Goal: Task Accomplishment & Management: Manage account settings

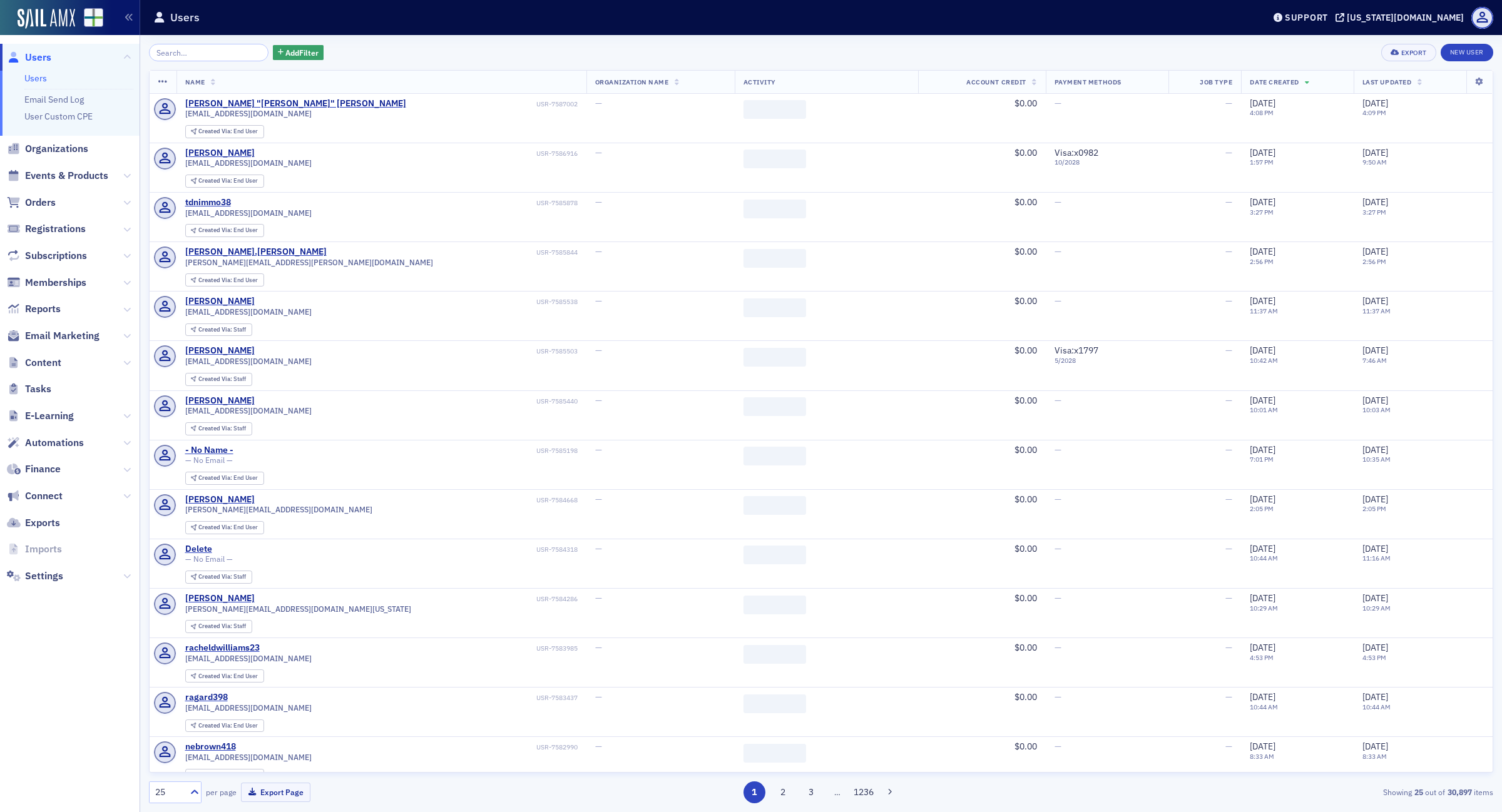
click at [48, 467] on span "Finance" at bounding box center [43, 469] width 36 height 13
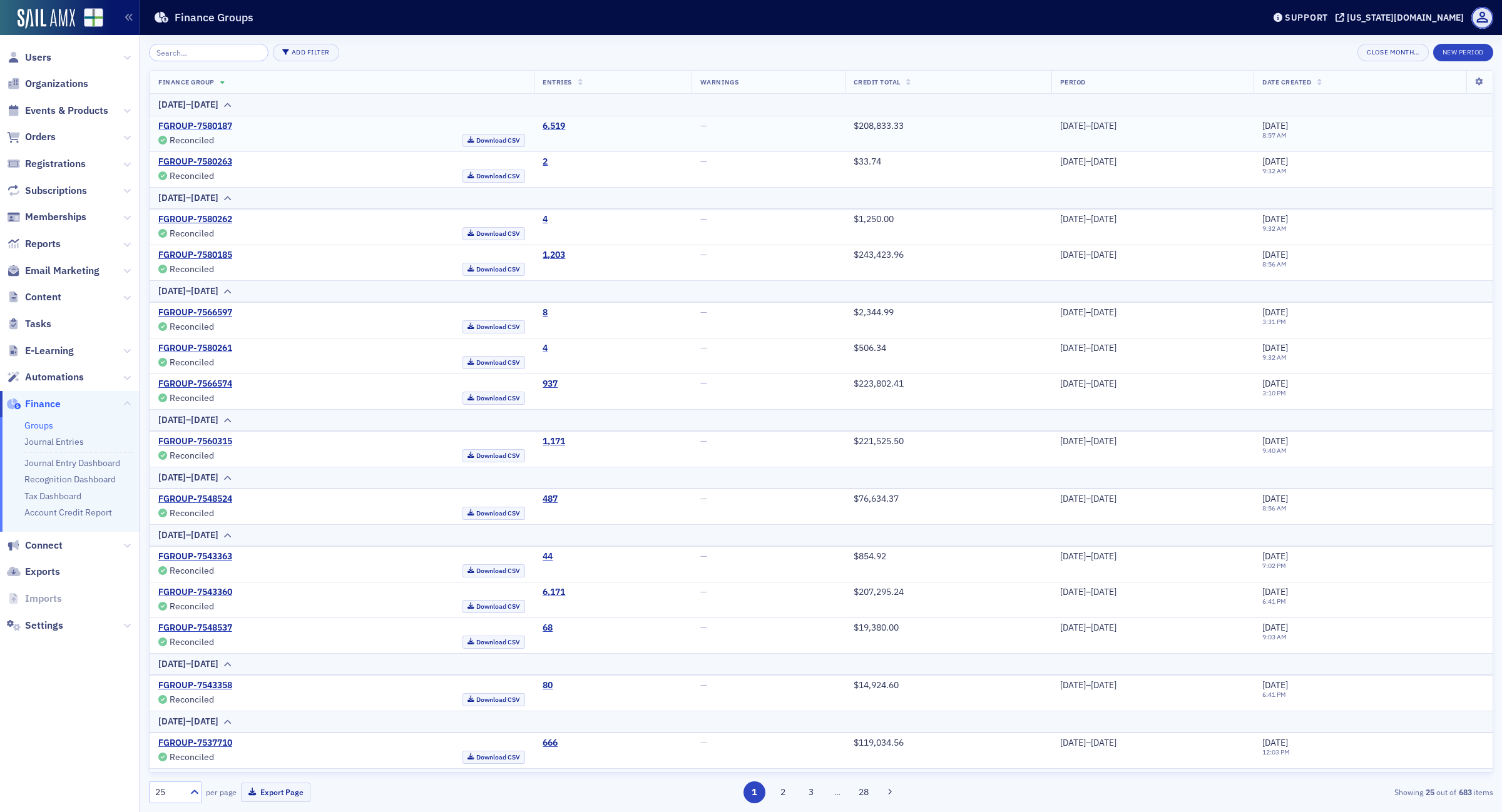
click at [209, 122] on link "FGROUP-7580187" at bounding box center [195, 126] width 73 height 11
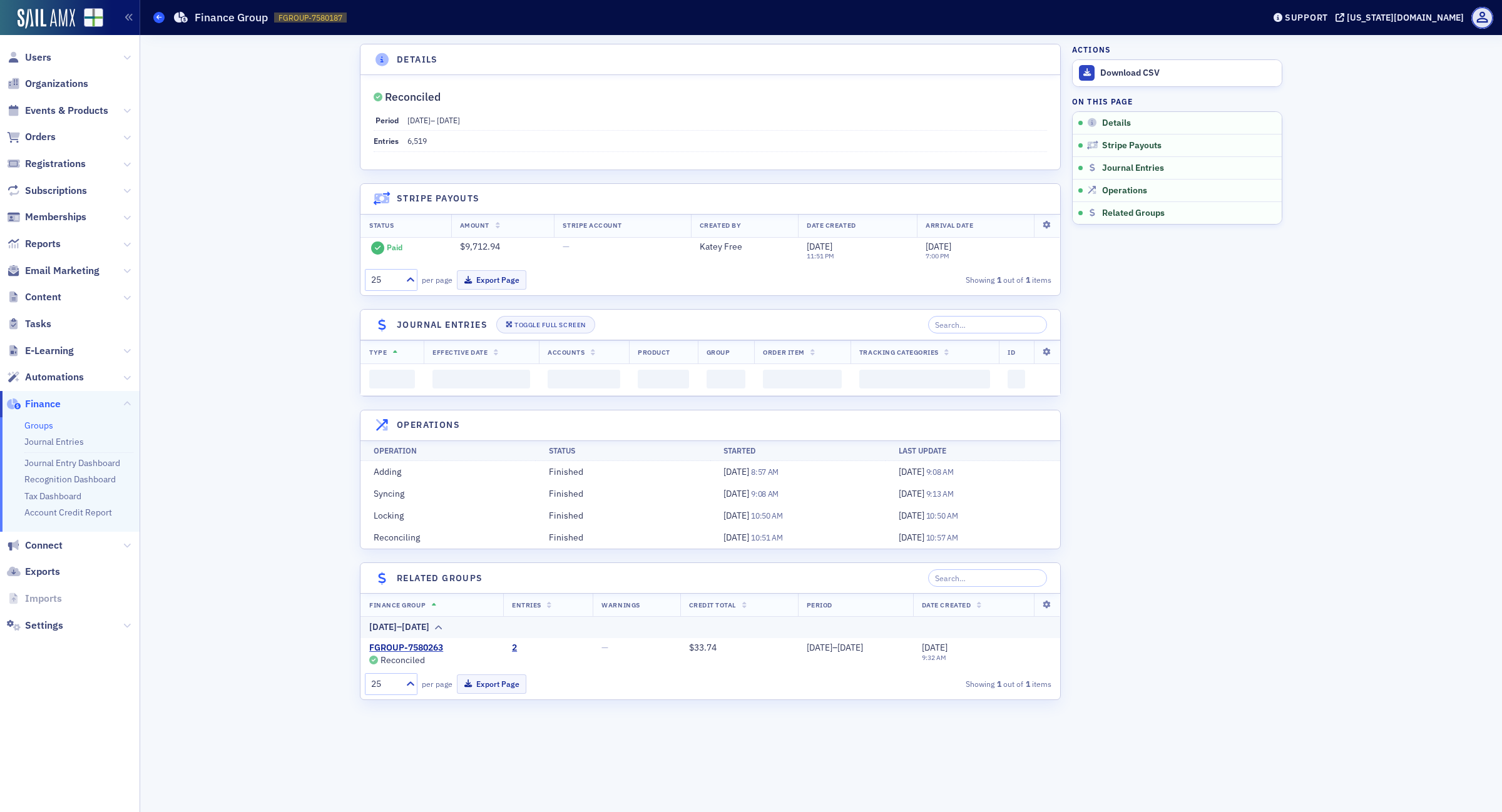
click at [154, 16] on span at bounding box center [159, 17] width 11 height 11
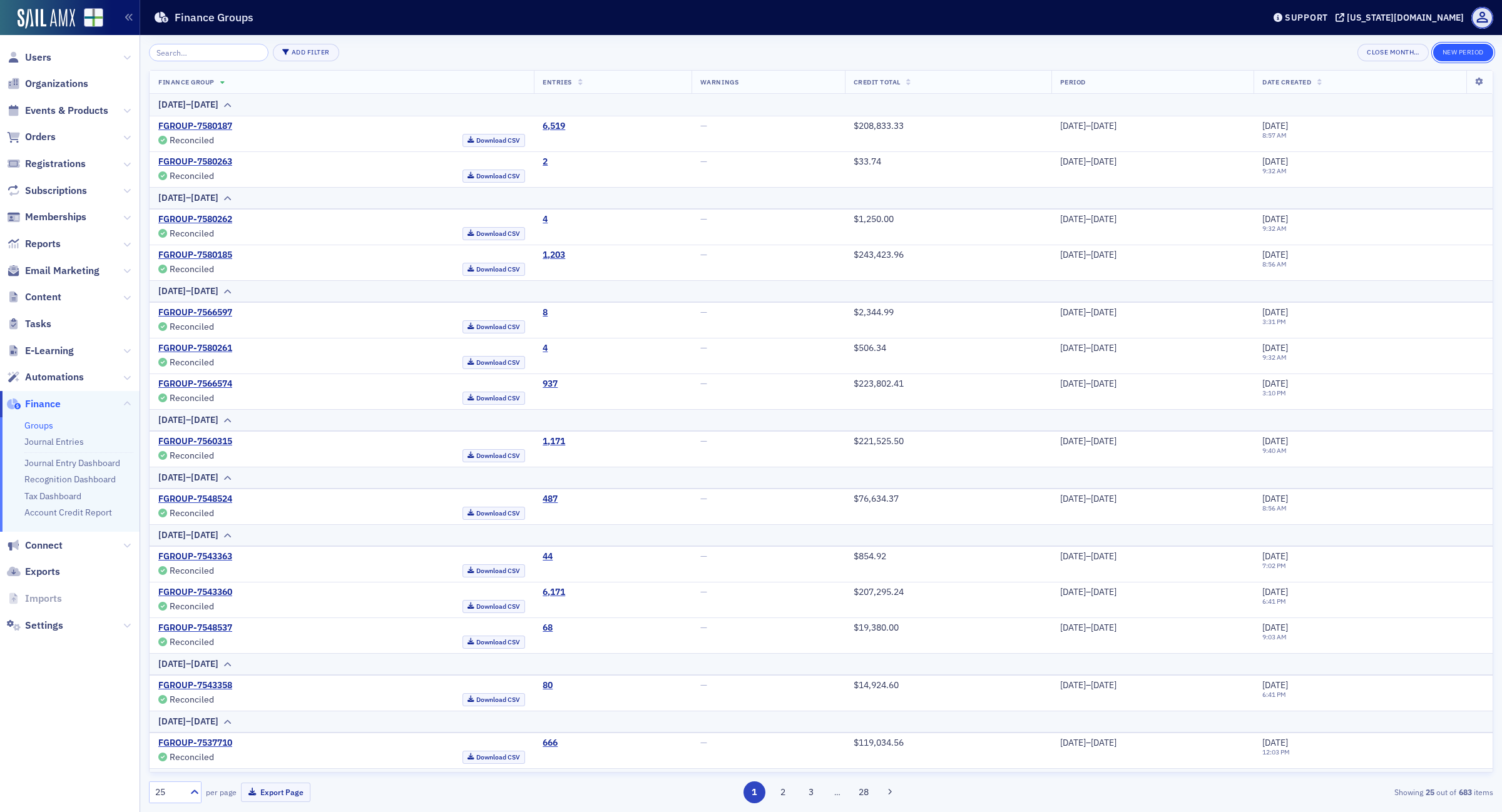
click at [1463, 51] on button "New Period" at bounding box center [1464, 52] width 60 height 18
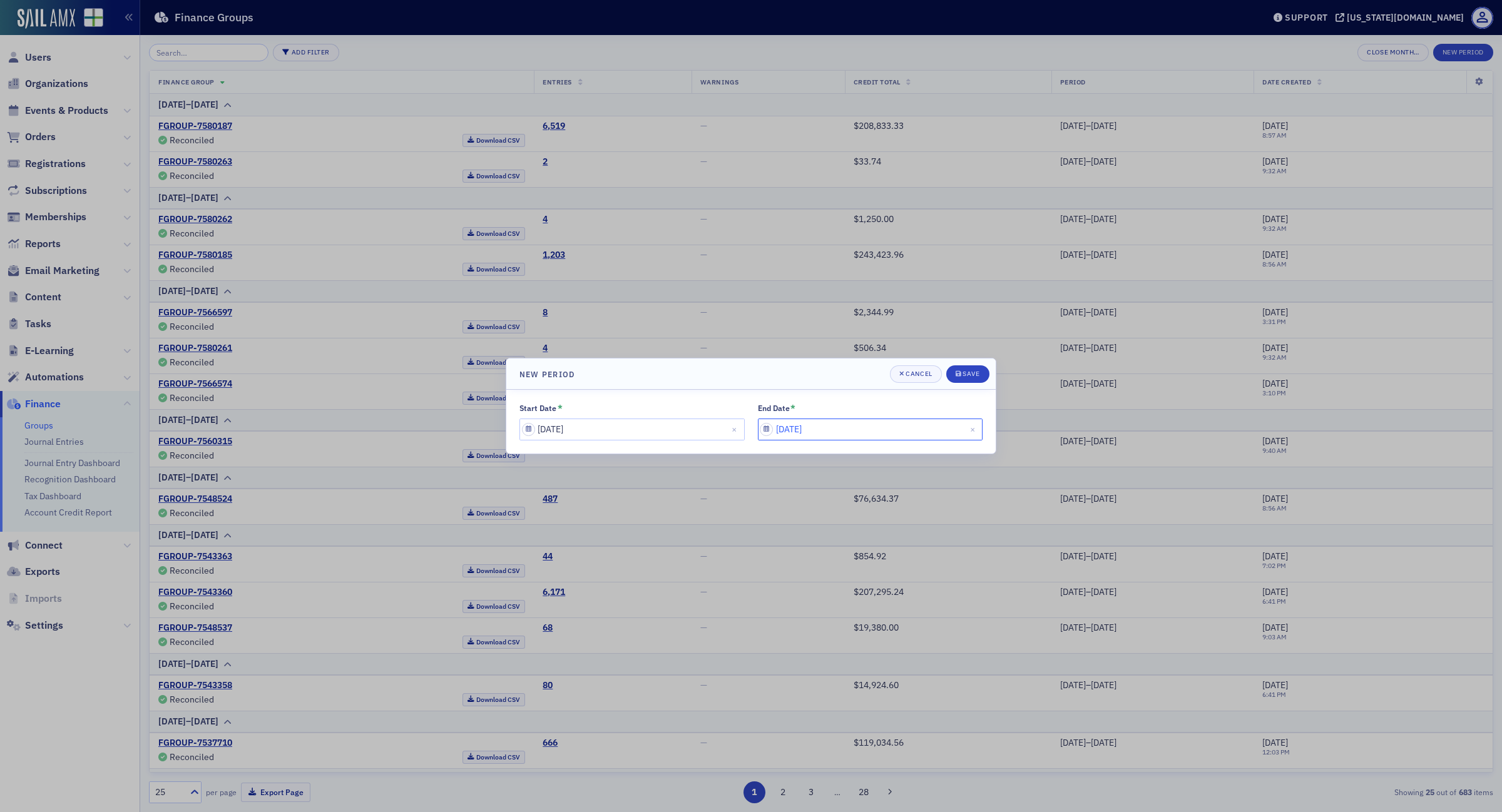
click at [869, 429] on input "[DATE]" at bounding box center [871, 430] width 225 height 22
select select "7"
select select "2025"
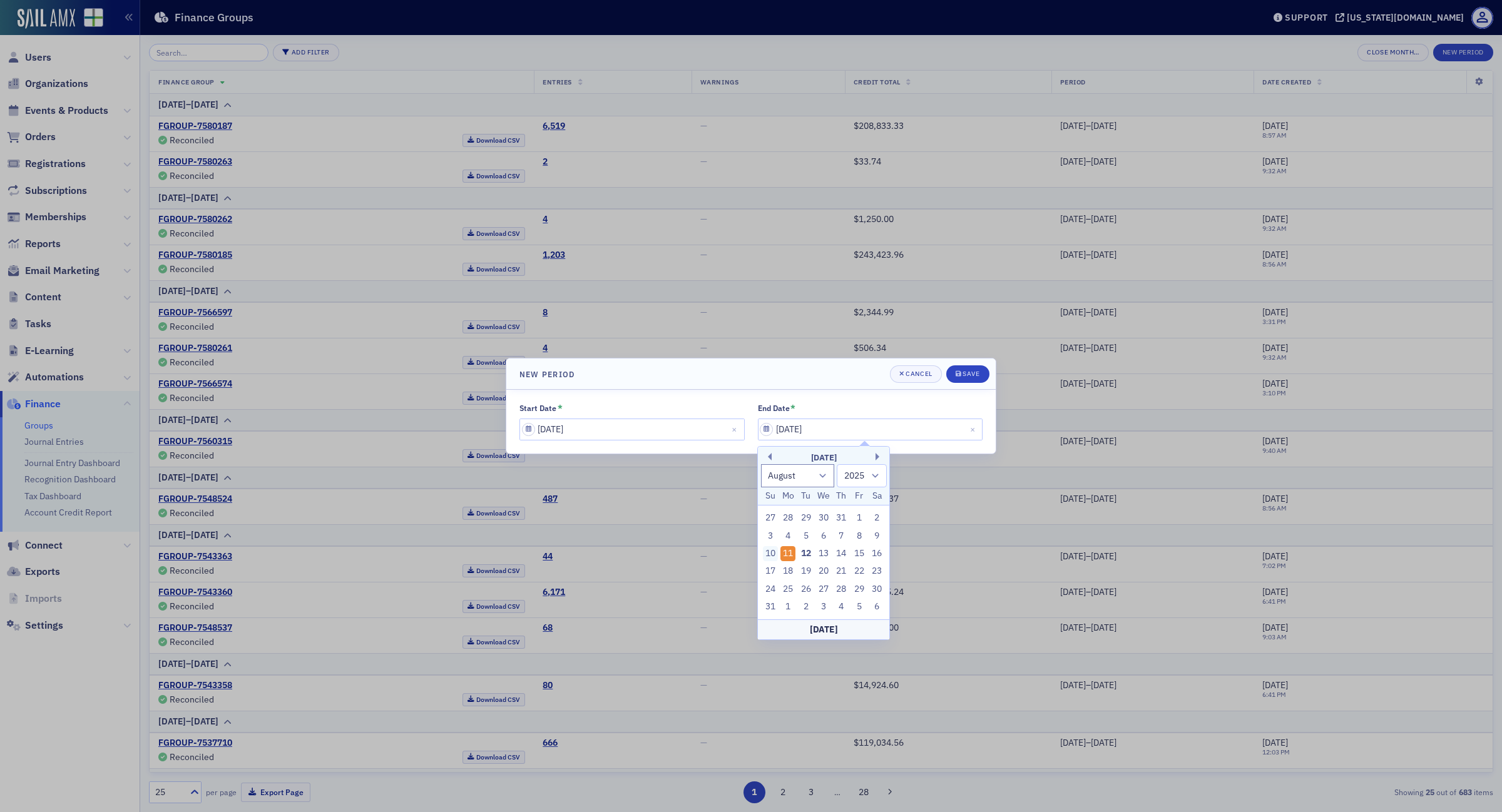
click at [771, 557] on div "10" at bounding box center [771, 554] width 15 height 15
type input "[DATE]"
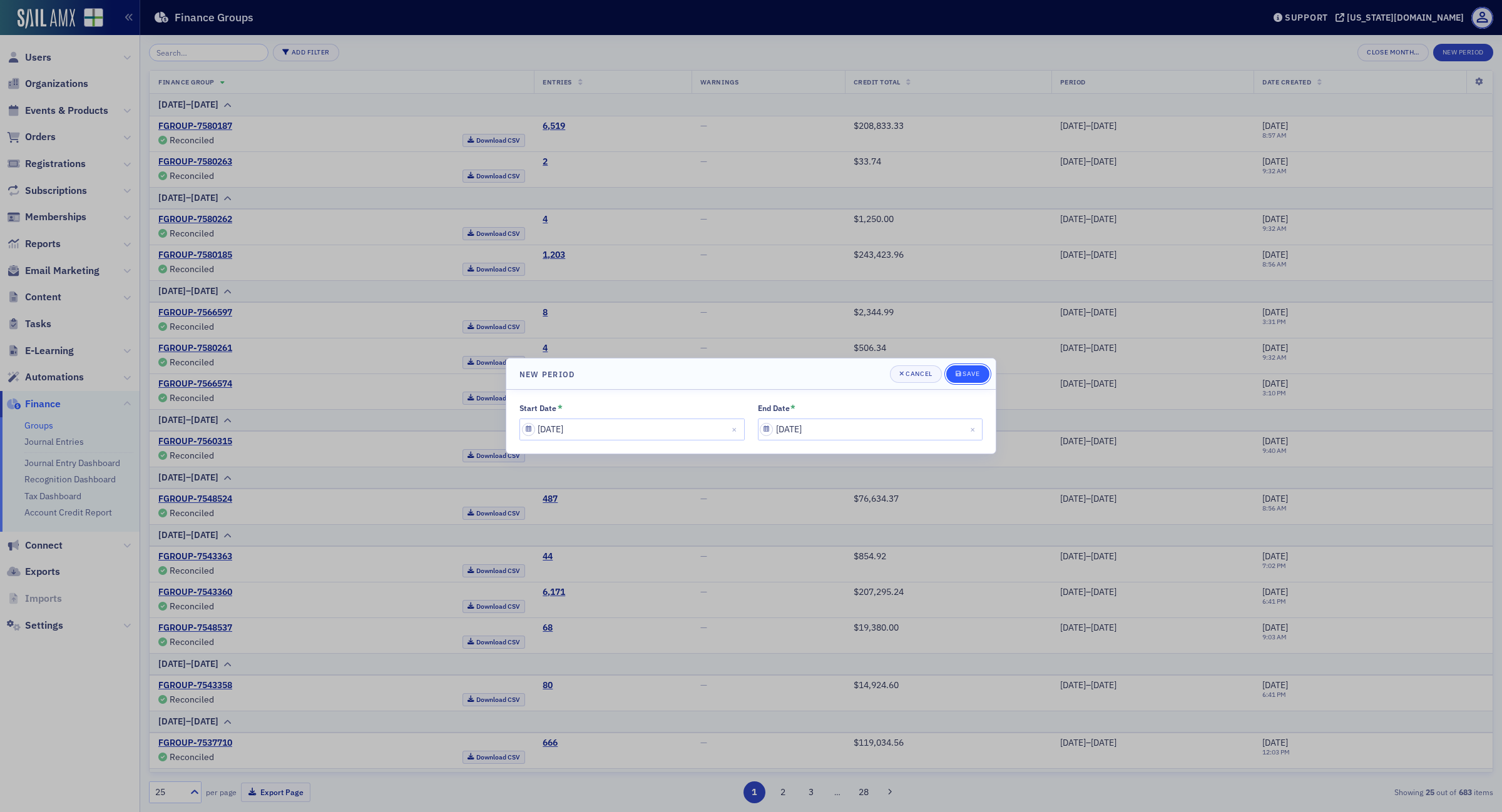
click at [974, 372] on div "Save" at bounding box center [971, 374] width 17 height 7
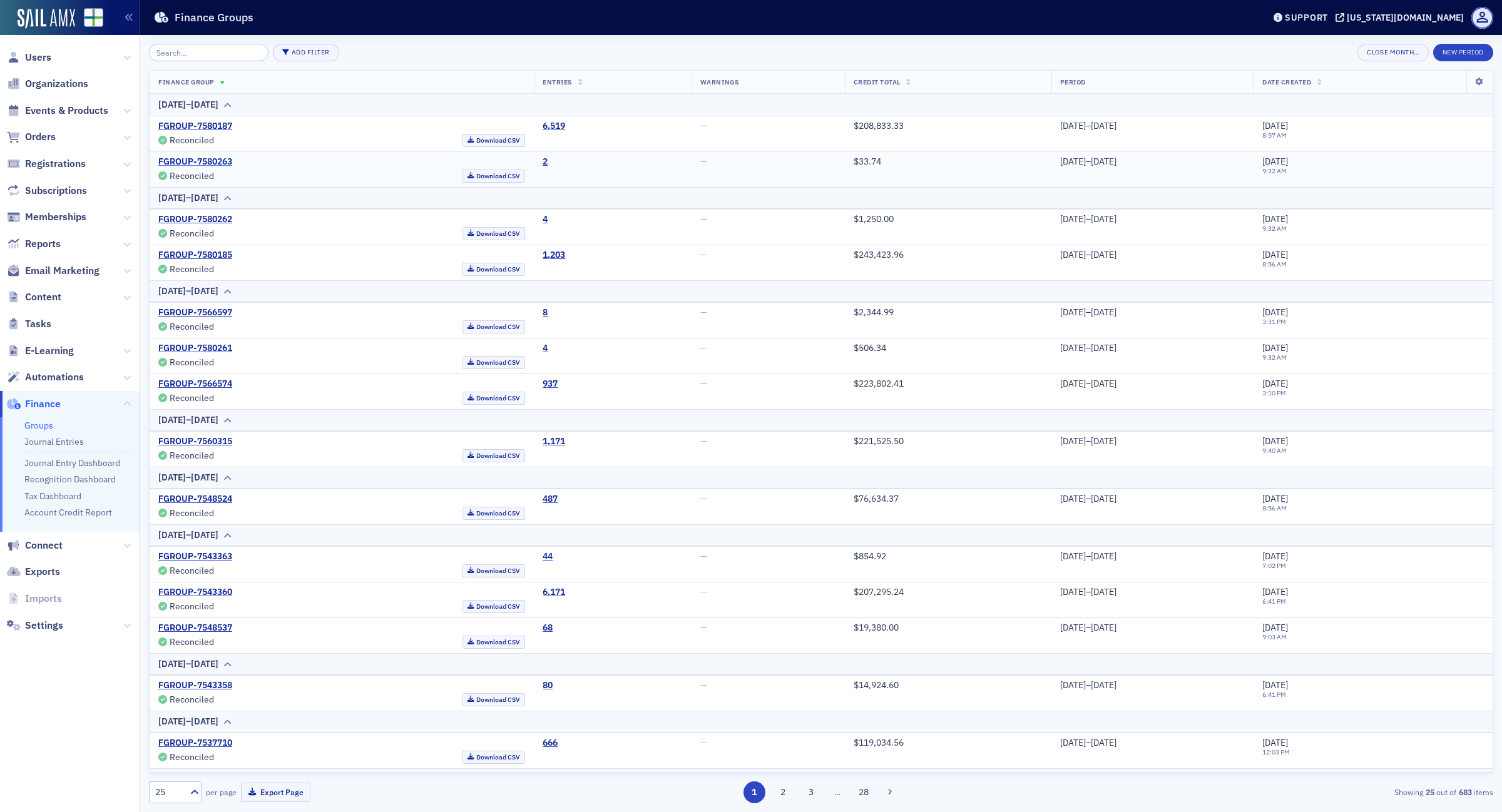
click at [210, 163] on link "FGROUP-7580263" at bounding box center [195, 161] width 73 height 11
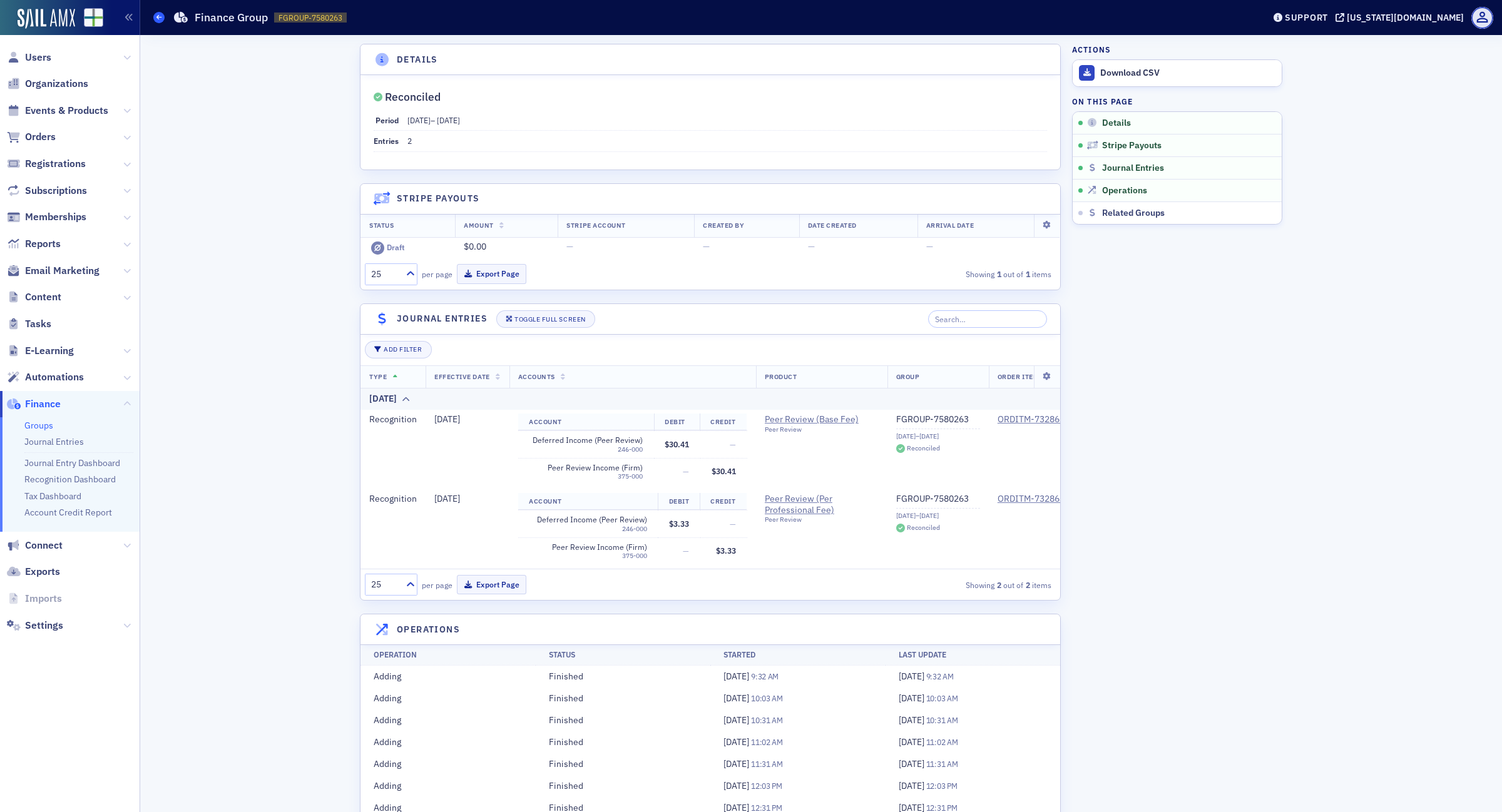
click at [158, 17] on icon at bounding box center [159, 17] width 5 height 6
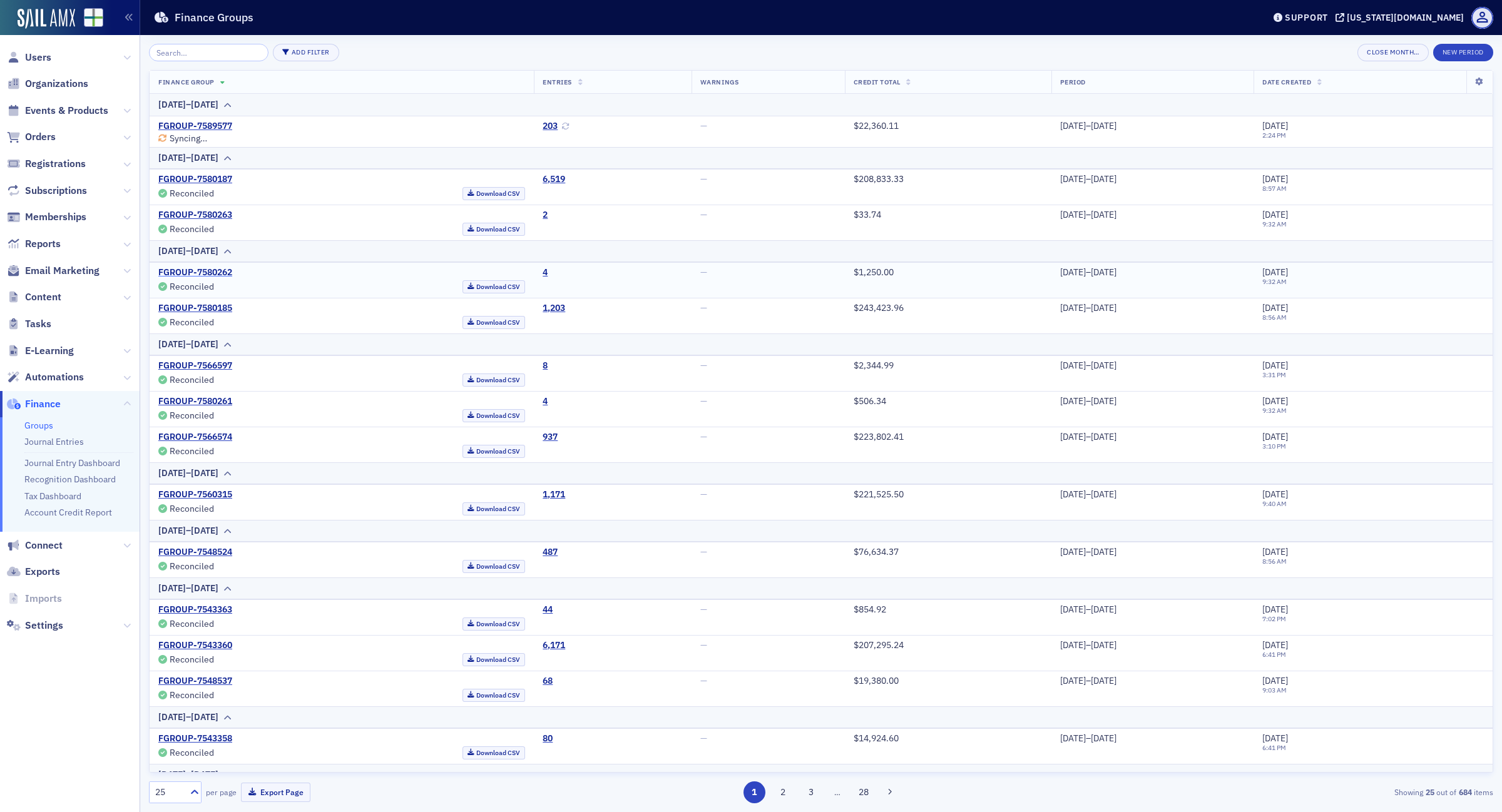
click at [215, 274] on link "FGROUP-7580262" at bounding box center [195, 272] width 73 height 11
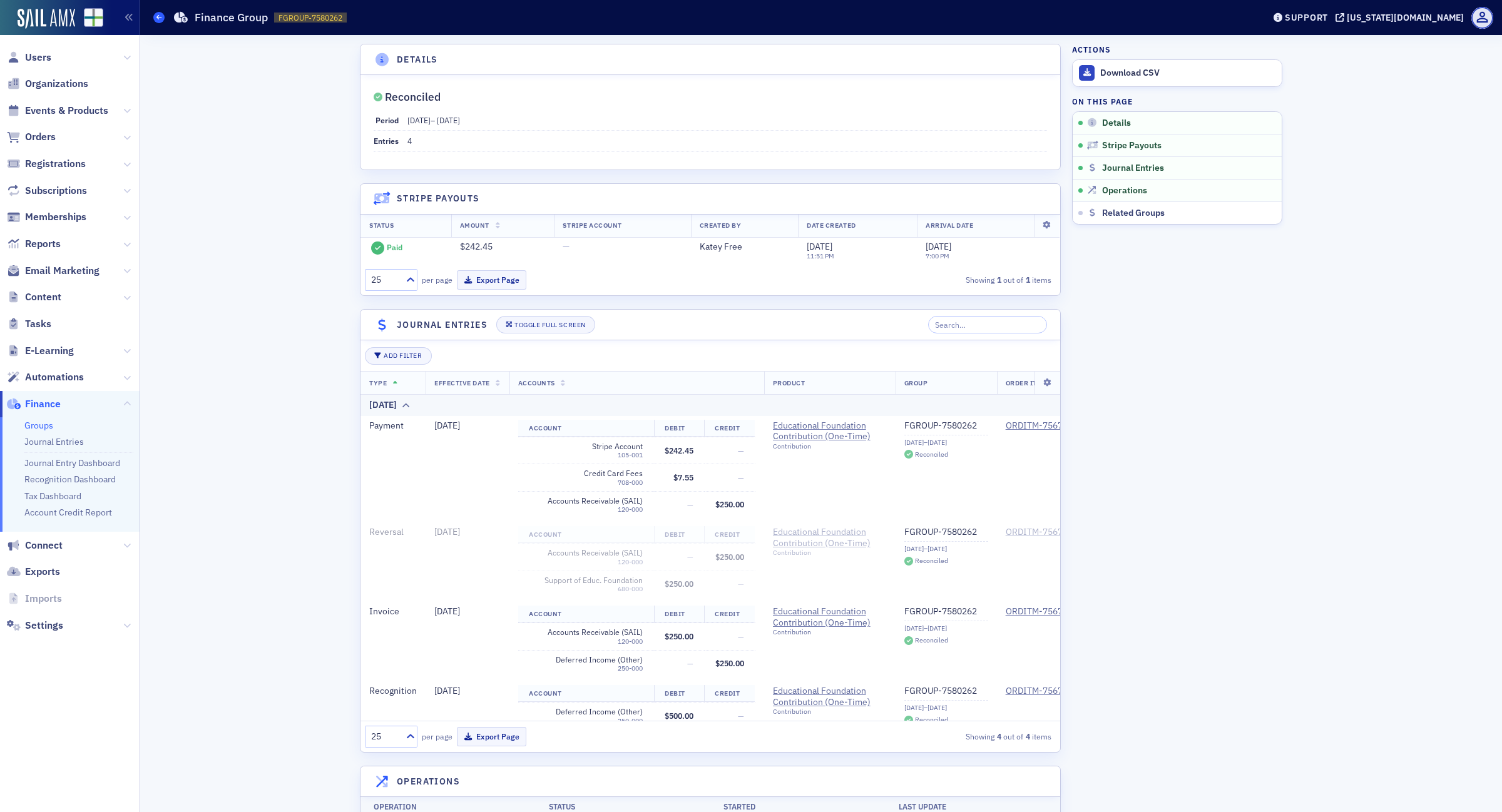
click at [154, 13] on span at bounding box center [159, 17] width 11 height 11
